Goal: Information Seeking & Learning: Learn about a topic

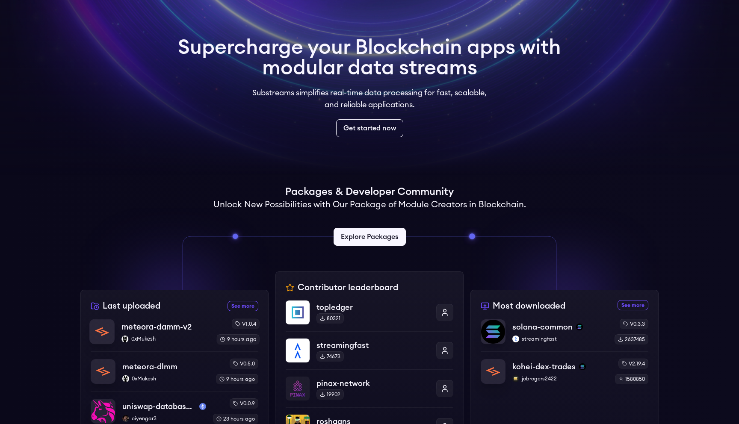
scroll to position [51, 0]
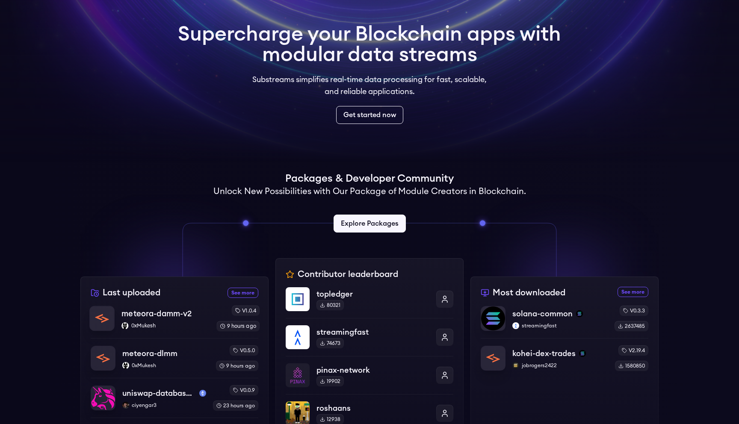
click at [183, 315] on p "meteora-damm-v2" at bounding box center [156, 314] width 70 height 12
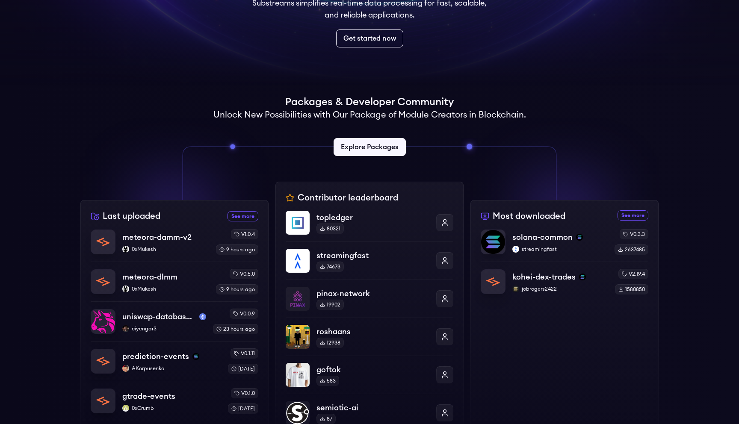
scroll to position [170, 0]
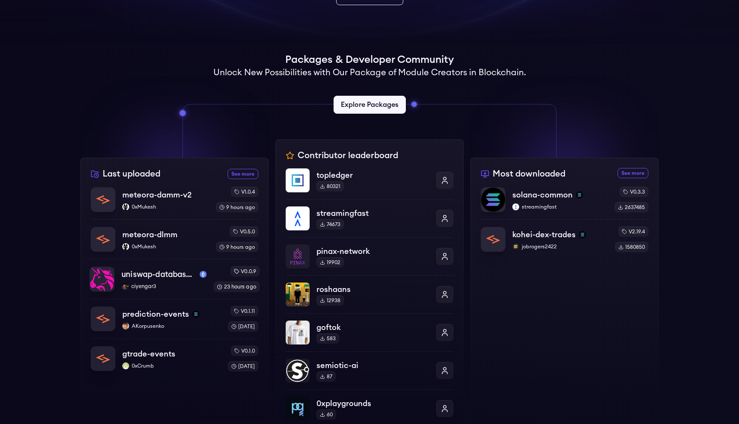
click at [157, 275] on p "uniswap-database-changes-mainnet" at bounding box center [158, 275] width 75 height 12
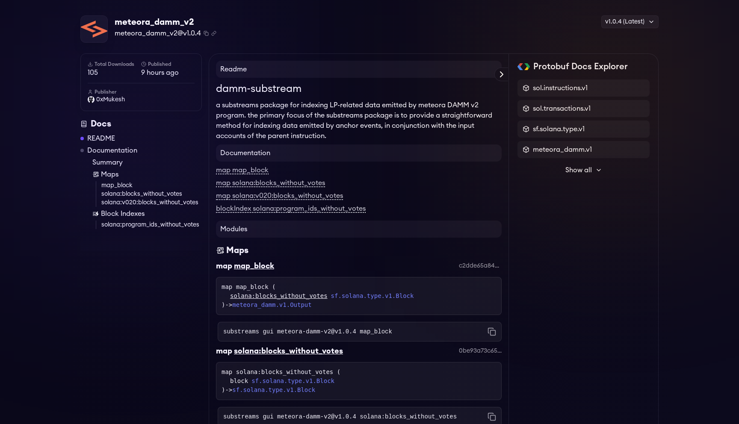
scroll to position [22, 0]
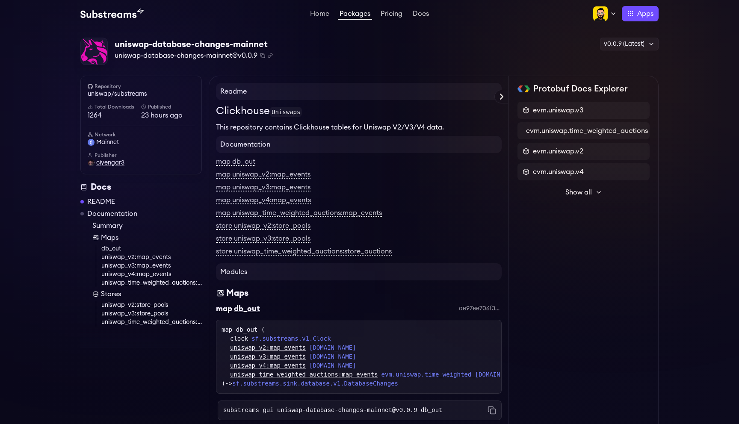
click at [114, 162] on span "ciyengar3" at bounding box center [110, 163] width 28 height 9
drag, startPoint x: 120, startPoint y: 107, endPoint x: 165, endPoint y: 106, distance: 45.3
click at [165, 106] on div "Total Downloads 1264 Published 23 hours ago" at bounding box center [141, 111] width 107 height 17
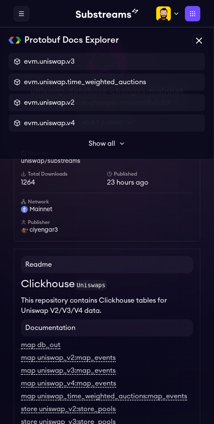
click at [0, 0] on label "Protobuf Docs Explorer" at bounding box center [0, 0] width 0 height 0
click at [114, 143] on span "Show all" at bounding box center [102, 144] width 27 height 10
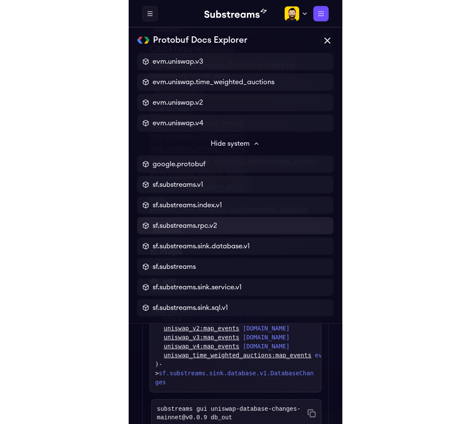
scroll to position [248, 0]
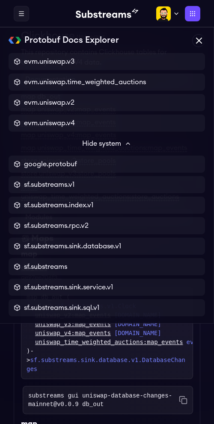
click at [199, 41] on icon at bounding box center [198, 40] width 5 height 5
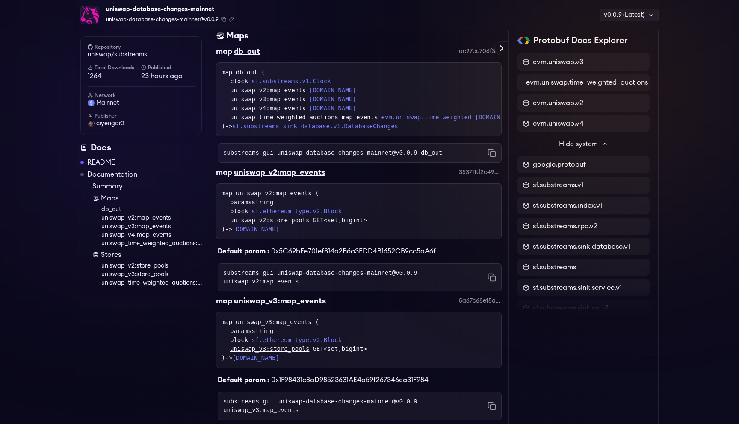
scroll to position [261, 0]
click at [568, 64] on span "evm.uniswap.v3" at bounding box center [558, 62] width 50 height 10
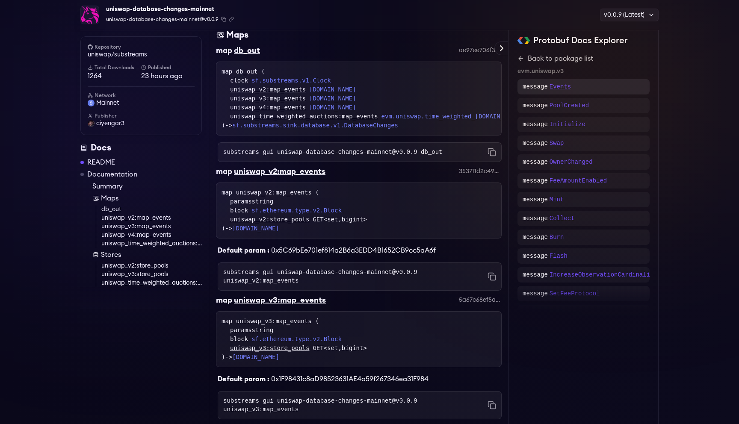
click at [566, 86] on p "Events" at bounding box center [559, 87] width 21 height 9
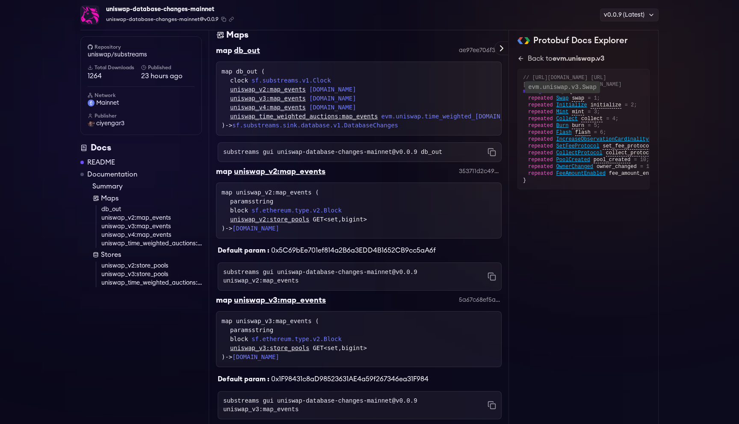
click at [565, 102] on span "Swap" at bounding box center [562, 98] width 12 height 7
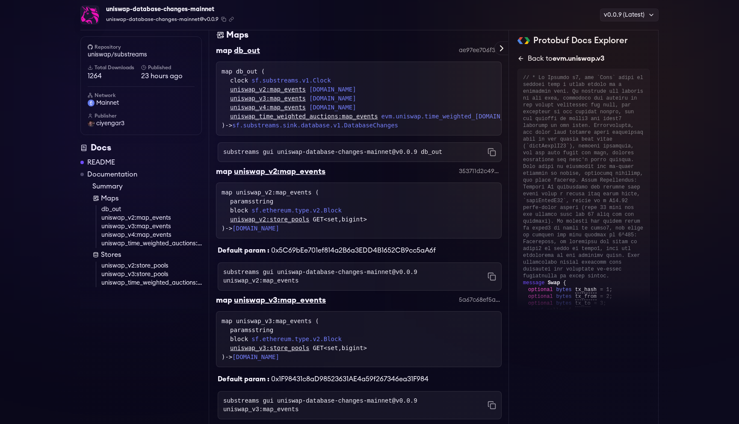
click at [537, 57] on div "Back to evm.uniswap.v3" at bounding box center [566, 58] width 77 height 10
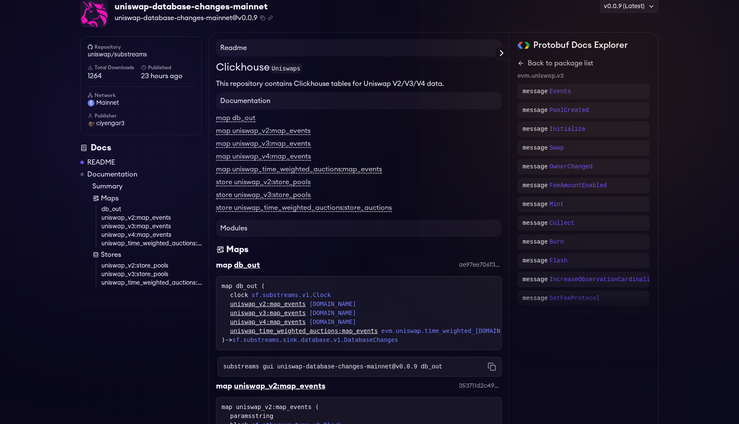
scroll to position [12, 0]
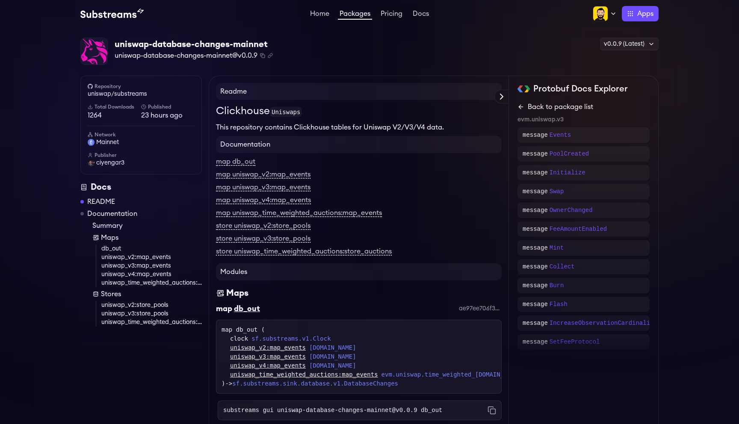
click at [540, 102] on link "Back to package list" at bounding box center [583, 107] width 132 height 10
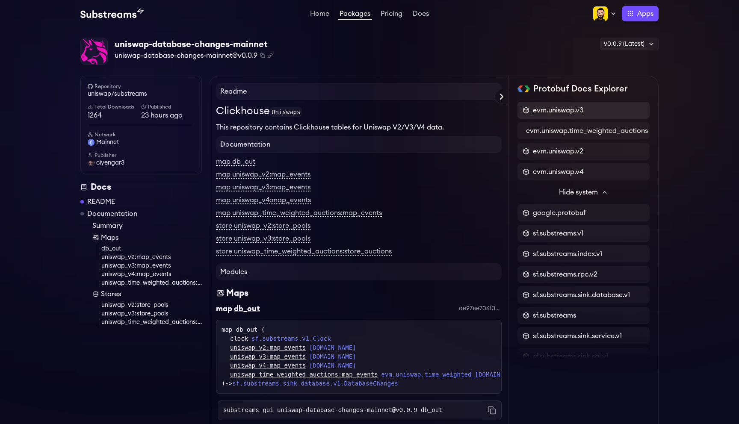
click at [540, 109] on span "evm.uniswap.v3" at bounding box center [558, 110] width 50 height 10
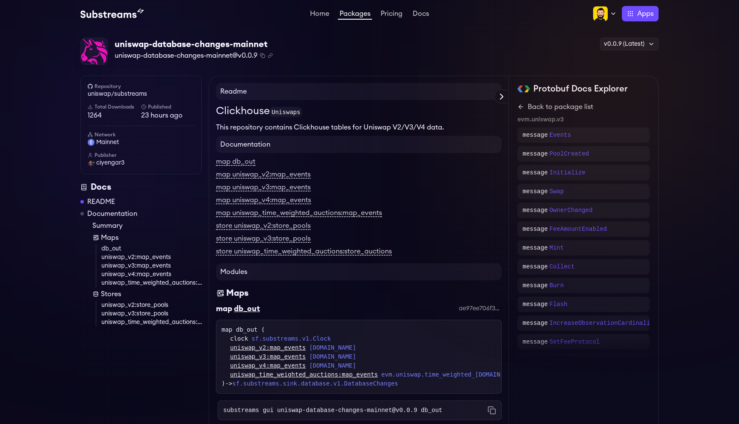
click at [544, 88] on h2 "Protobuf Docs Explorer" at bounding box center [580, 89] width 94 height 12
click at [506, 100] on label at bounding box center [501, 97] width 14 height 14
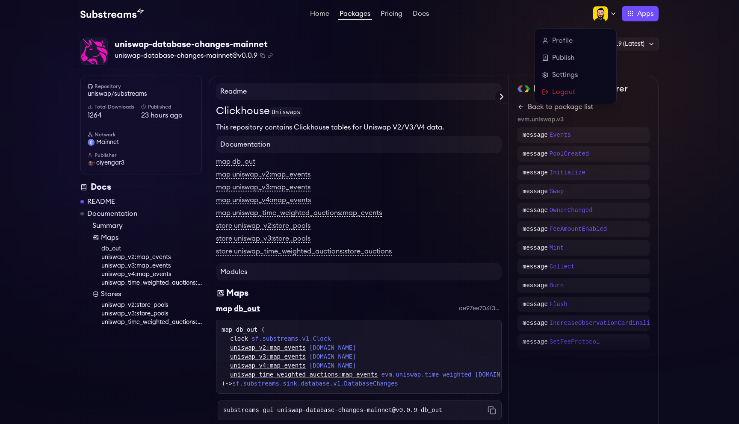
click at [611, 18] on div at bounding box center [605, 13] width 24 height 15
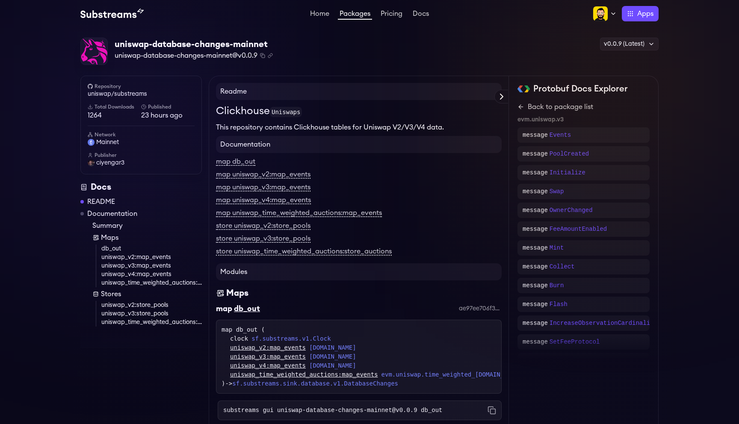
click at [704, 24] on div "Home Packages Pricing Docs Home Packages Pricing Docs Profile Publish Settings …" at bounding box center [369, 13] width 739 height 27
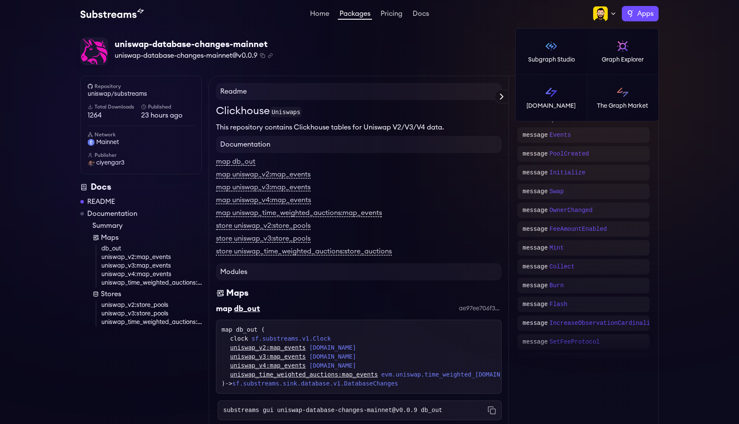
click at [632, 17] on label "Apps" at bounding box center [640, 13] width 37 height 15
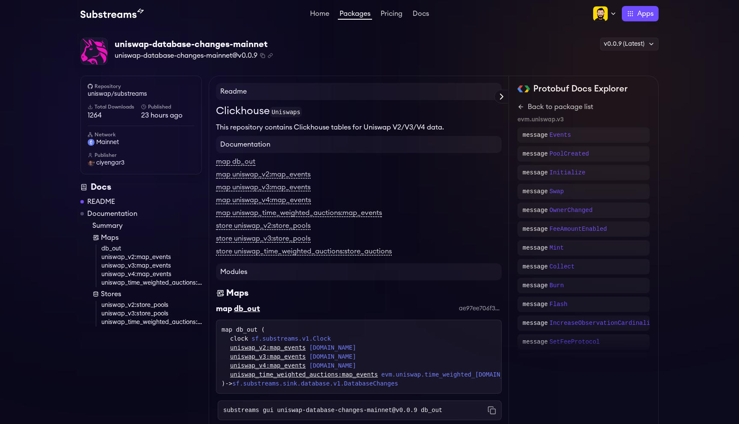
click at [250, 269] on h4 "Modules" at bounding box center [359, 271] width 286 height 17
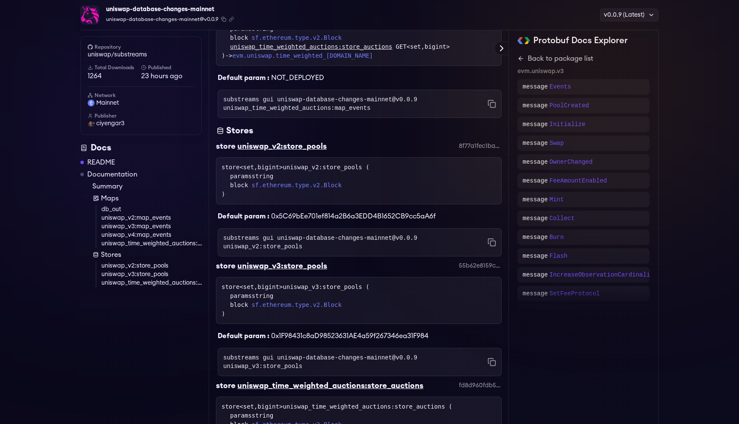
scroll to position [983, 0]
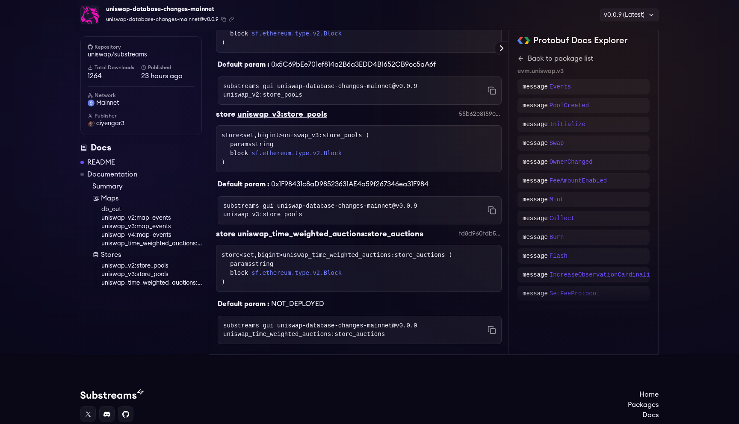
click at [292, 228] on div "uniswap_time_weighted_auctions:store_auctions" at bounding box center [330, 234] width 186 height 12
click at [286, 269] on link "sf.ethereum.type.v2.Block" at bounding box center [296, 273] width 90 height 9
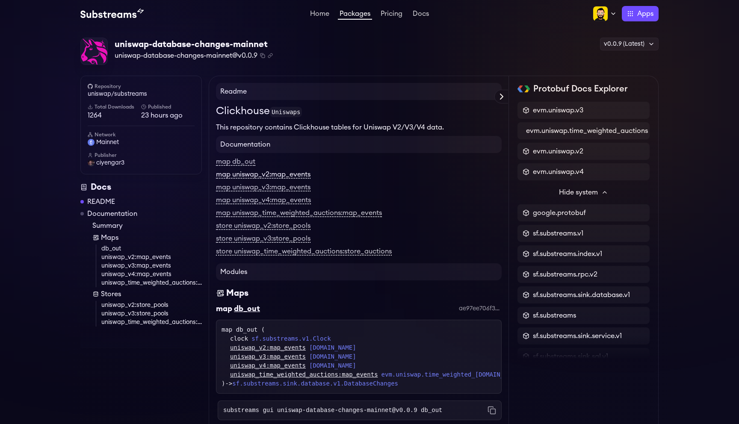
click at [285, 177] on link "map uniswap_v2:map_events" at bounding box center [263, 175] width 94 height 8
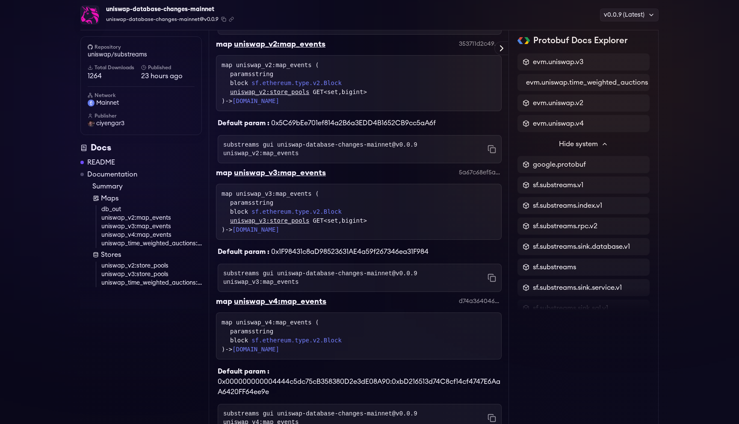
scroll to position [390, 0]
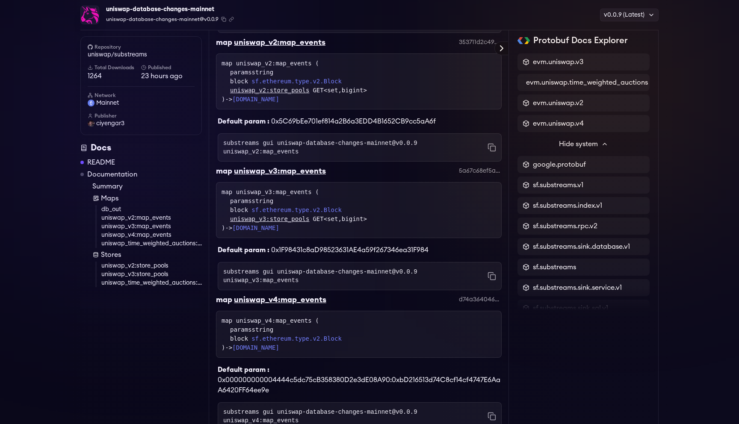
click at [504, 49] on icon at bounding box center [501, 48] width 10 height 10
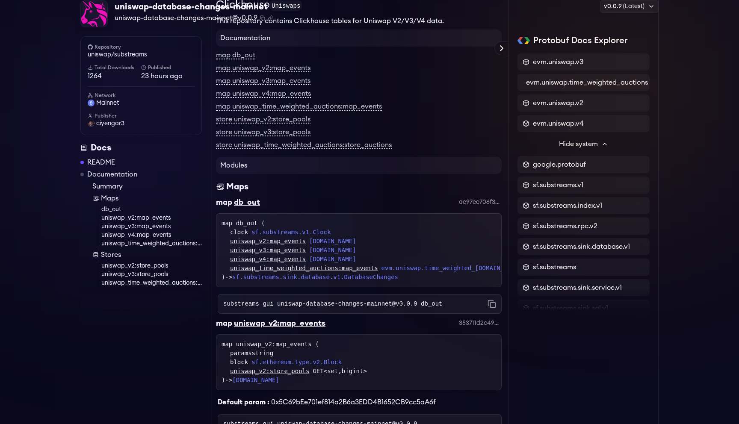
scroll to position [0, 0]
